Goal: Information Seeking & Learning: Understand process/instructions

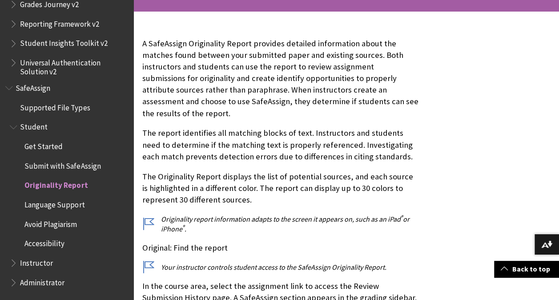
scroll to position [176, 0]
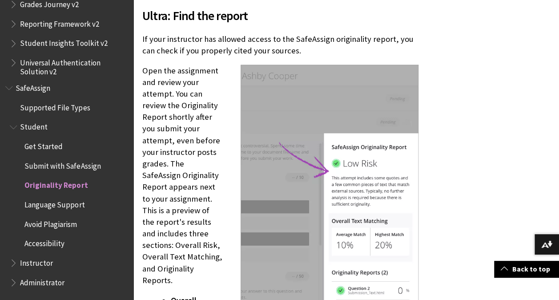
scroll to position [848, 0]
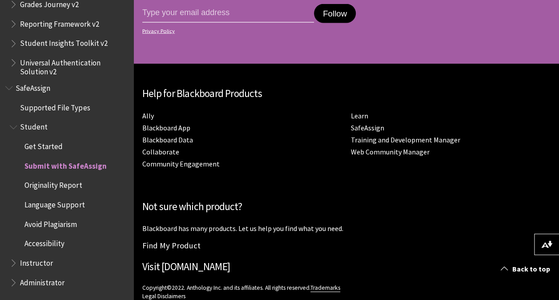
scroll to position [2647, 0]
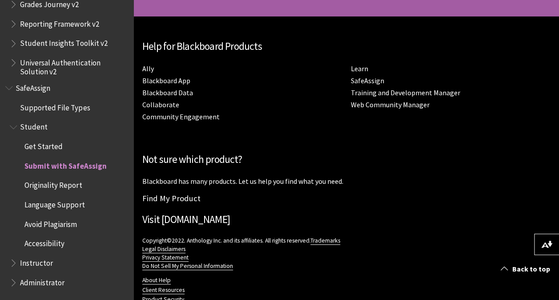
click at [58, 225] on span "Avoid Plagiarism" at bounding box center [50, 223] width 52 height 12
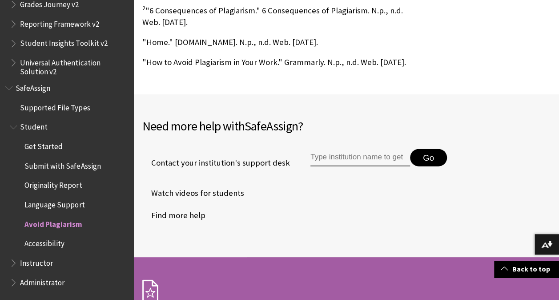
scroll to position [956, 0]
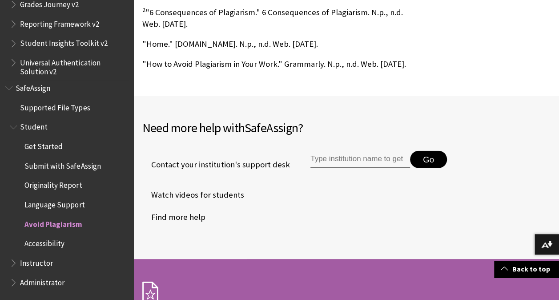
click at [37, 239] on span "Accessibility" at bounding box center [44, 242] width 40 height 12
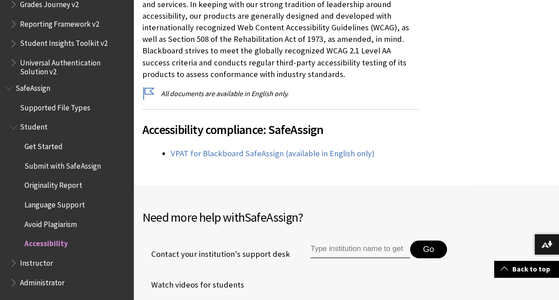
scroll to position [226, 0]
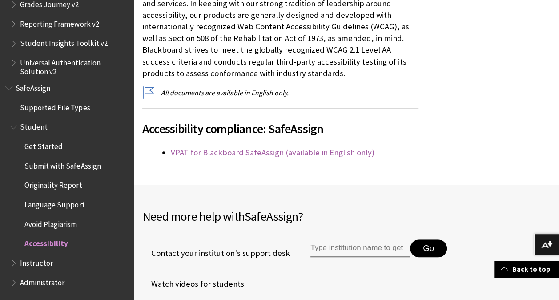
click at [203, 151] on link "VPAT for Blackboard SafeAssign (available in English only)" at bounding box center [273, 152] width 204 height 11
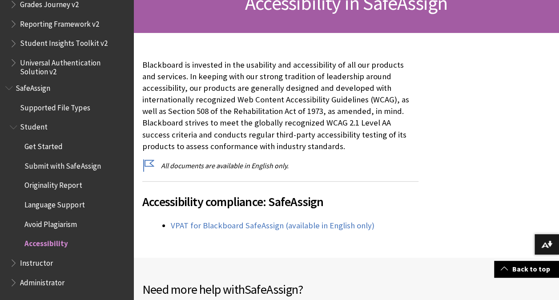
scroll to position [129, 0]
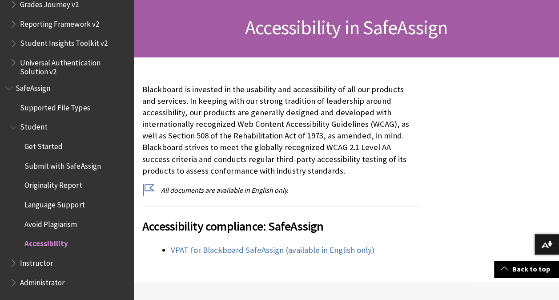
click at [63, 224] on span "Avoid Plagiarism" at bounding box center [50, 223] width 52 height 12
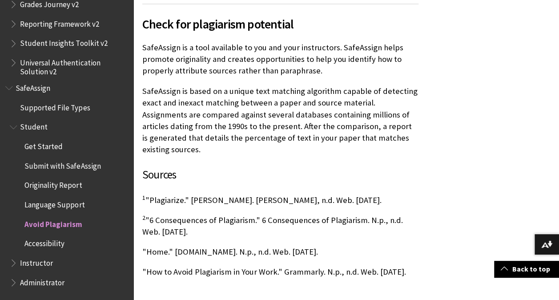
scroll to position [715, 0]
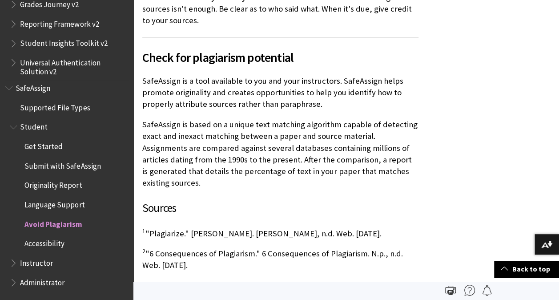
click at [18, 89] on span "SafeAssign" at bounding box center [33, 87] width 35 height 12
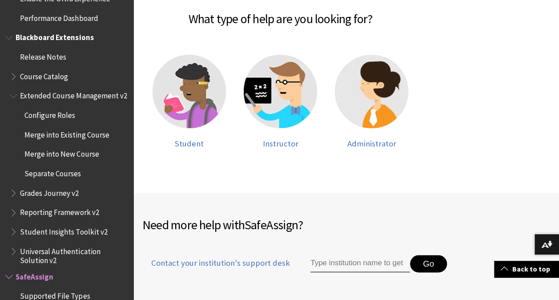
scroll to position [206, 0]
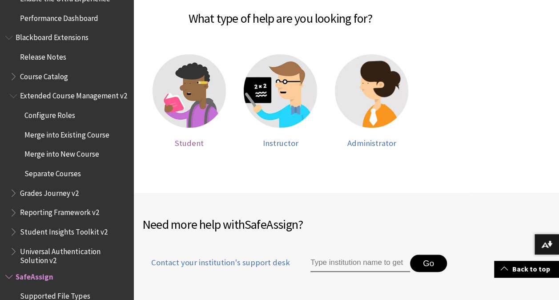
click at [185, 139] on span "Student" at bounding box center [189, 143] width 29 height 10
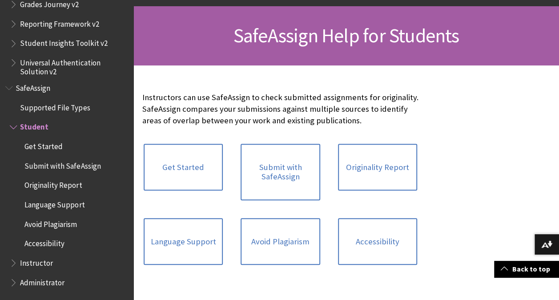
scroll to position [132, 0]
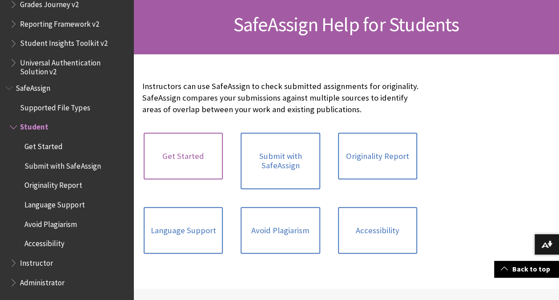
click at [191, 142] on link "Get Started" at bounding box center [183, 156] width 79 height 47
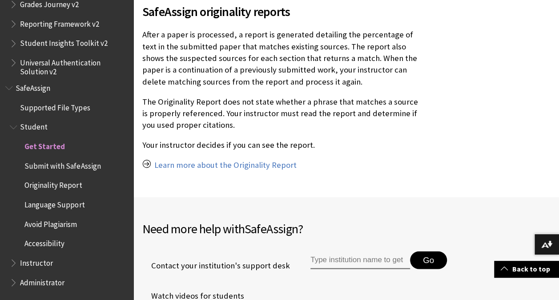
scroll to position [760, 0]
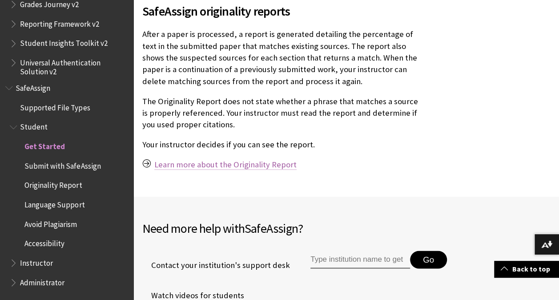
click at [196, 159] on link "Learn more about the Originality Report" at bounding box center [225, 164] width 142 height 11
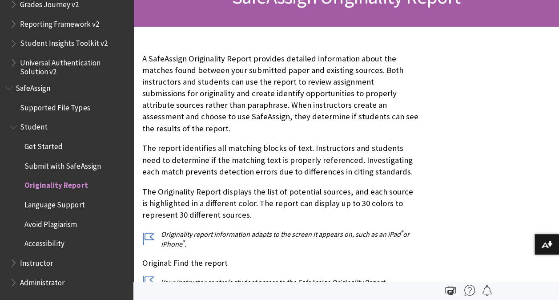
scroll to position [159, 0]
